Goal: Information Seeking & Learning: Learn about a topic

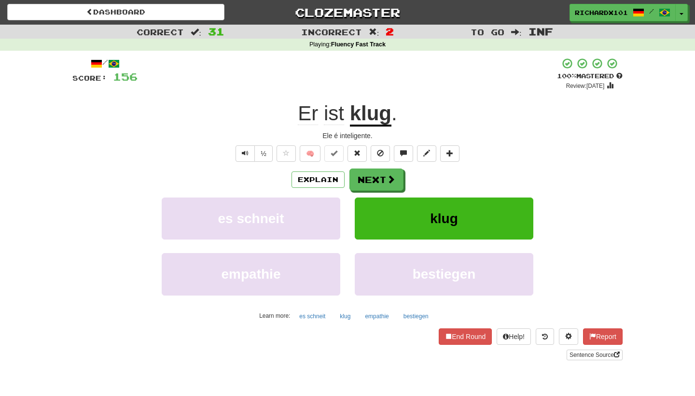
scroll to position [6, 0]
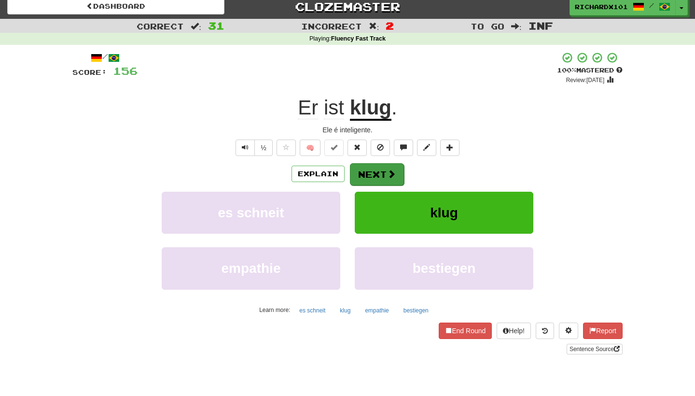
click at [358, 170] on button "Next" at bounding box center [377, 174] width 54 height 22
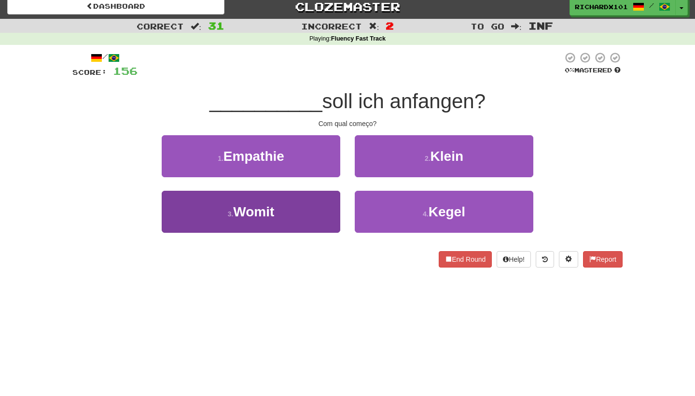
click at [321, 209] on button "3 . Womit" at bounding box center [251, 212] width 179 height 42
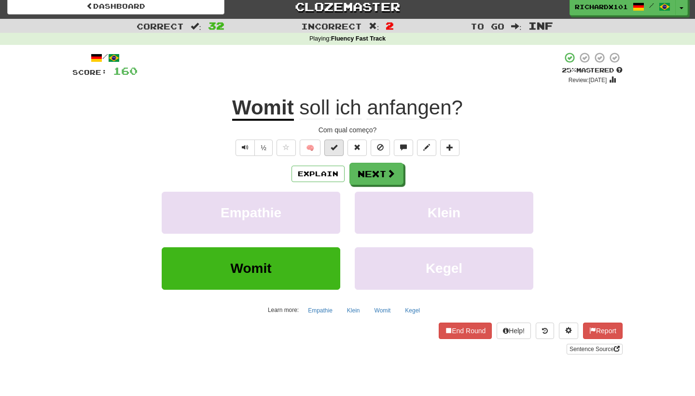
click at [342, 152] on button at bounding box center [333, 147] width 19 height 16
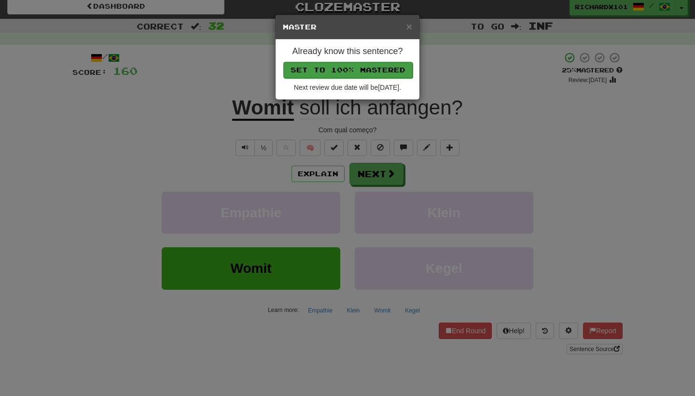
click at [372, 68] on button "Set to 100% Mastered" at bounding box center [347, 70] width 129 height 16
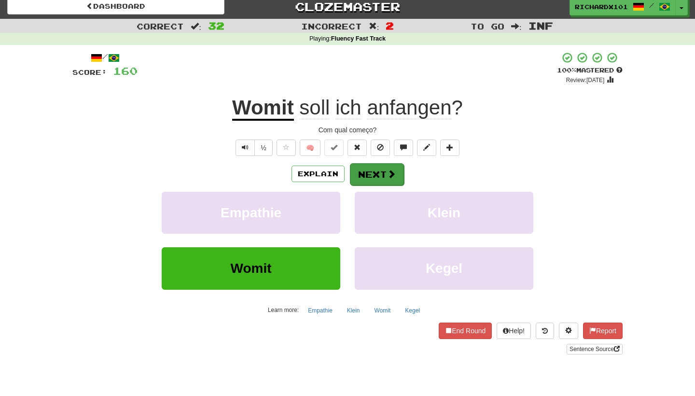
click at [378, 167] on button "Next" at bounding box center [377, 174] width 54 height 22
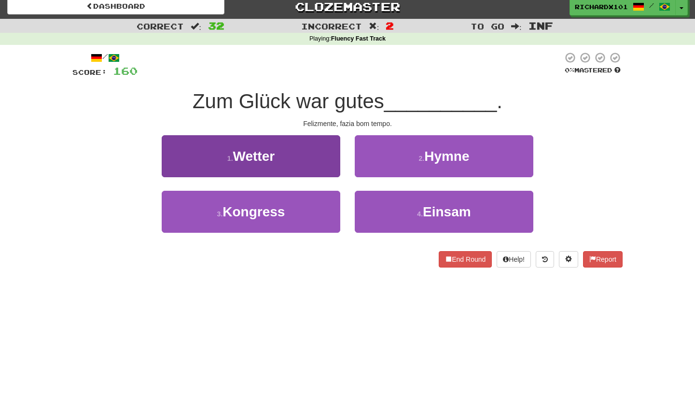
click at [317, 169] on button "1 . Wetter" at bounding box center [251, 156] width 179 height 42
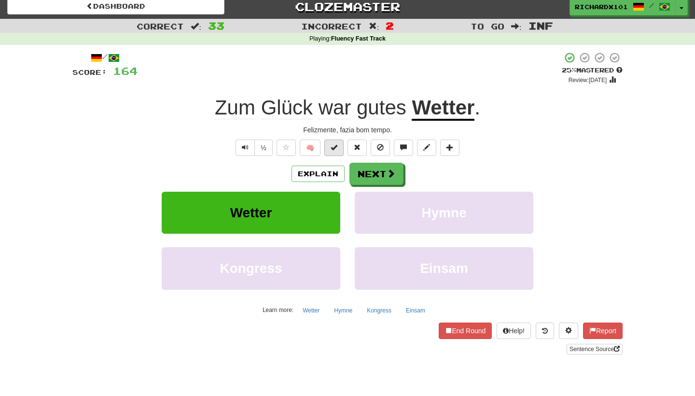
click at [331, 146] on span at bounding box center [334, 147] width 7 height 7
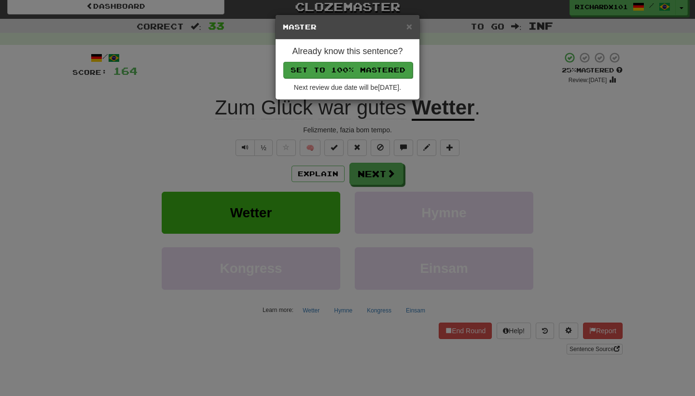
click at [365, 63] on button "Set to 100% Mastered" at bounding box center [347, 70] width 129 height 16
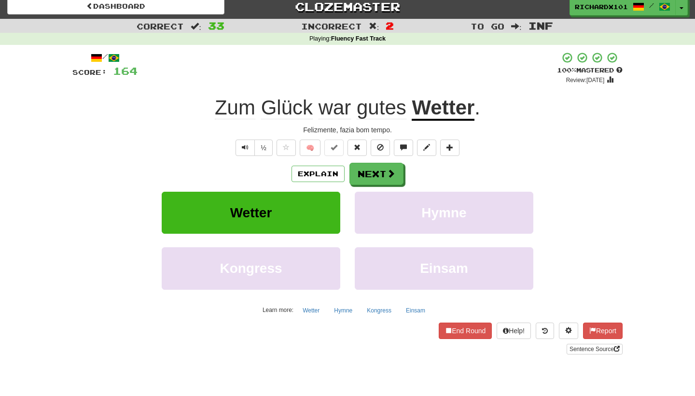
click at [363, 187] on div "Explain Next Wetter Hymne Kongress Einsam Learn more: Wetter Hymne Kongress Ein…" at bounding box center [347, 240] width 550 height 155
click at [370, 174] on button "Next" at bounding box center [377, 174] width 54 height 22
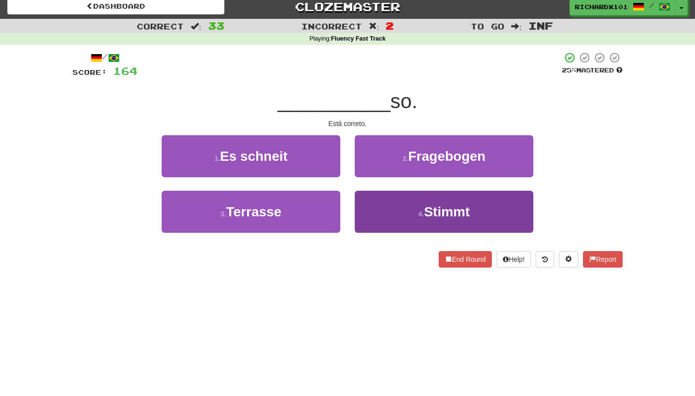
click at [375, 198] on button "4 . Stimmt" at bounding box center [444, 212] width 179 height 42
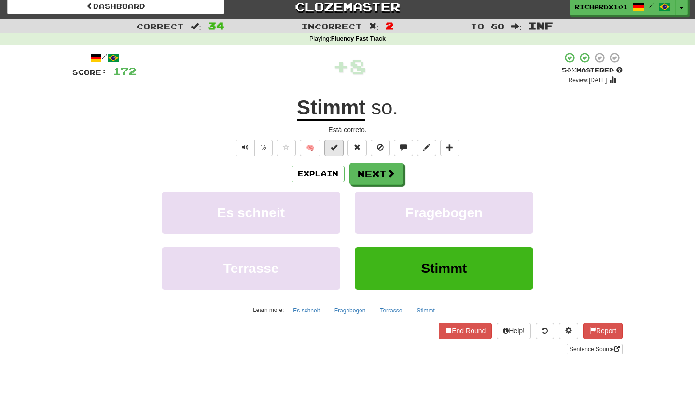
click at [338, 149] on button at bounding box center [333, 147] width 19 height 16
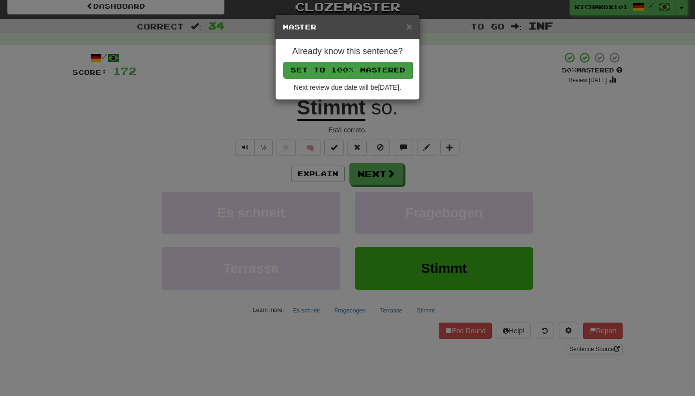
click at [369, 69] on button "Set to 100% Mastered" at bounding box center [347, 70] width 129 height 16
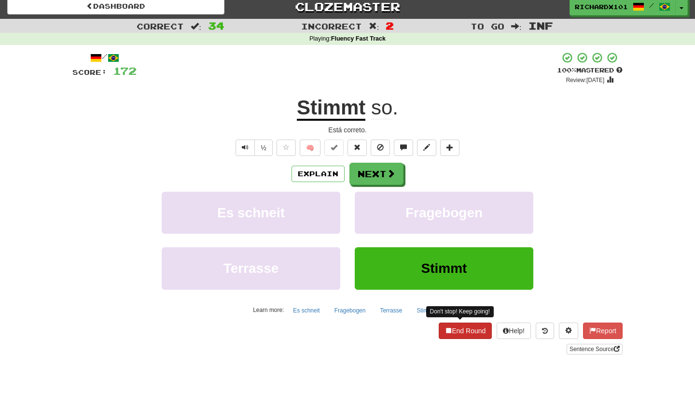
click at [453, 328] on button "End Round" at bounding box center [465, 330] width 53 height 16
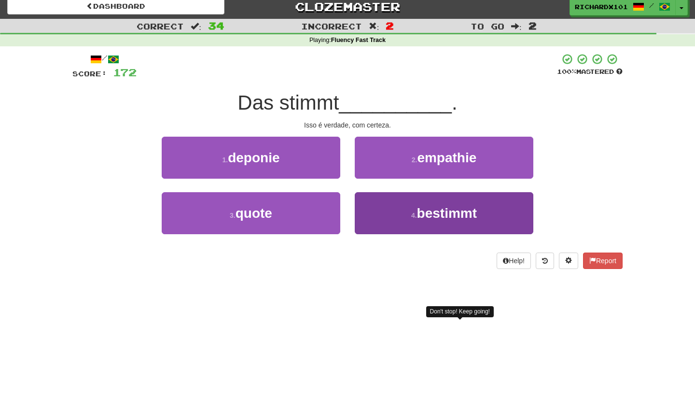
click at [469, 212] on span "bestimmt" at bounding box center [447, 213] width 60 height 15
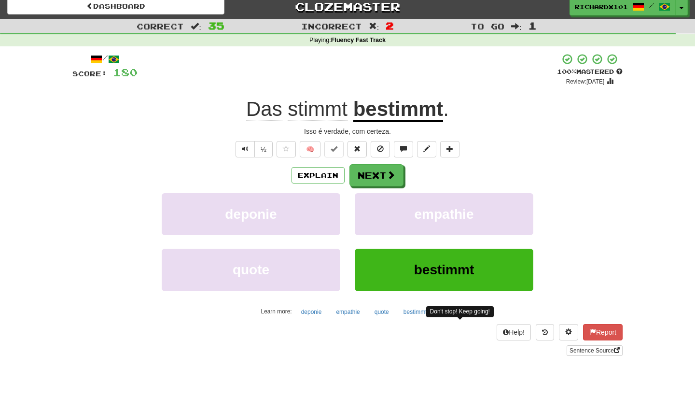
click at [404, 179] on div "Explain Next" at bounding box center [347, 175] width 550 height 22
click at [398, 179] on button "Next" at bounding box center [377, 176] width 54 height 22
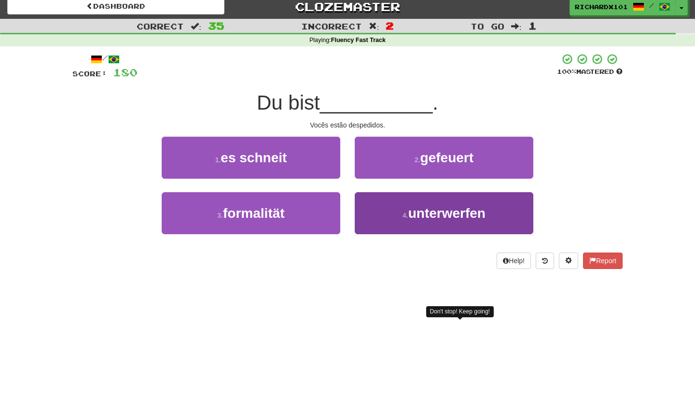
click at [404, 207] on button "4 . unterwerfen" at bounding box center [444, 213] width 179 height 42
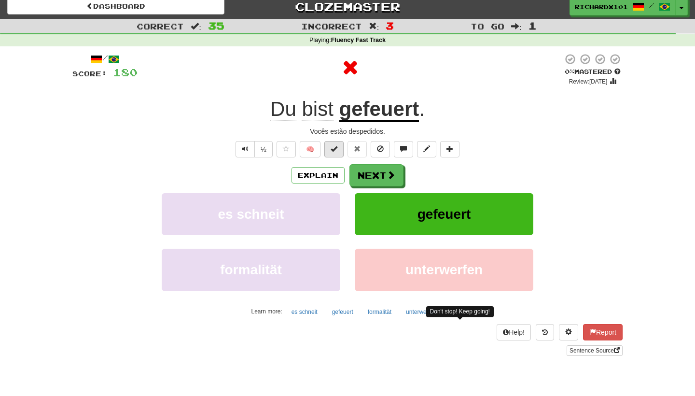
click at [338, 149] on button at bounding box center [333, 149] width 19 height 16
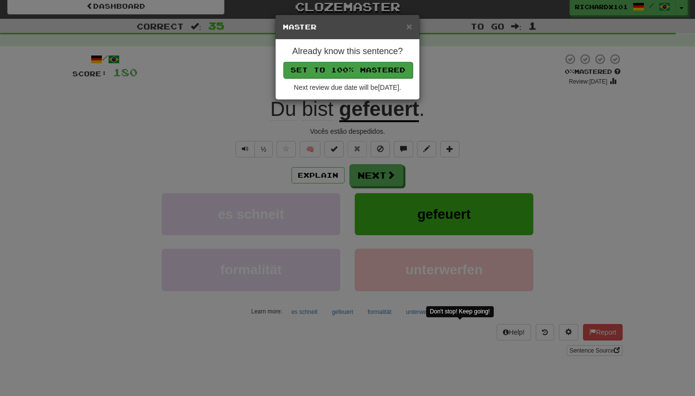
click at [383, 70] on button "Set to 100% Mastered" at bounding box center [347, 70] width 129 height 16
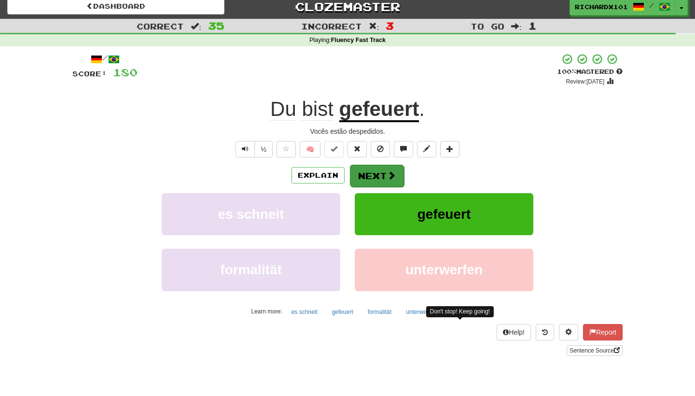
click at [373, 169] on button "Next" at bounding box center [377, 176] width 54 height 22
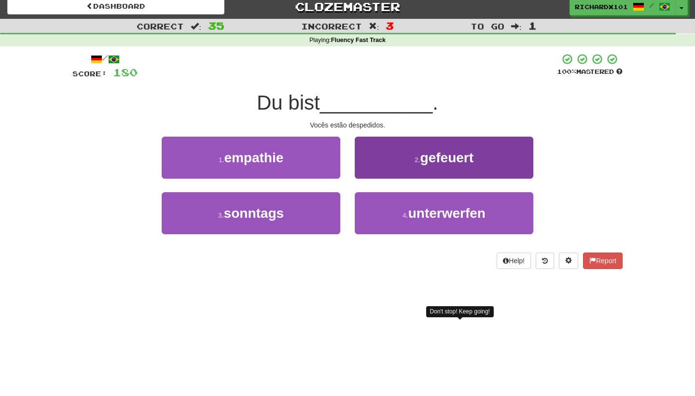
click at [375, 168] on button "2 . gefeuert" at bounding box center [444, 158] width 179 height 42
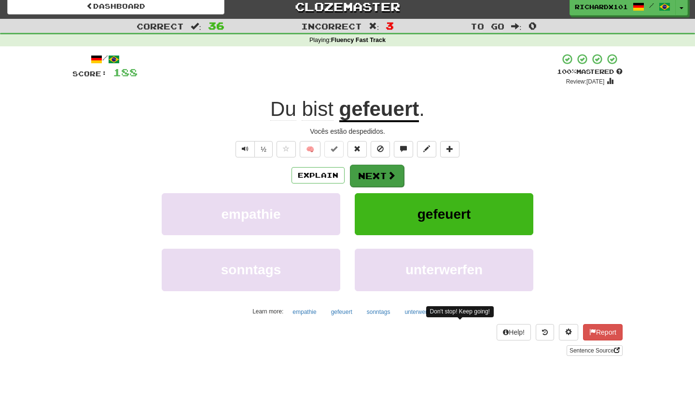
click at [375, 167] on button "Next" at bounding box center [377, 176] width 54 height 22
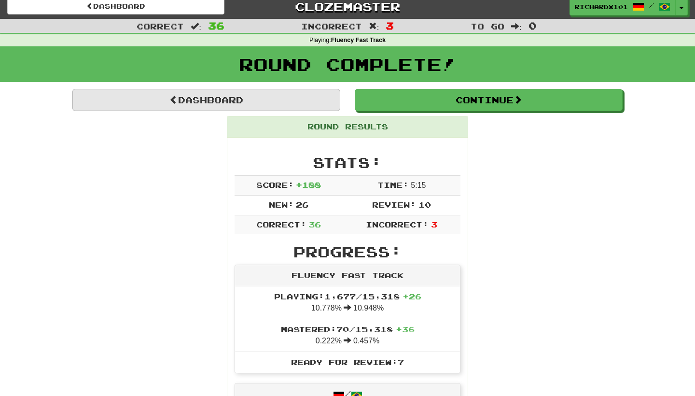
click at [323, 108] on link "Dashboard" at bounding box center [206, 100] width 268 height 22
